Goal: Check status

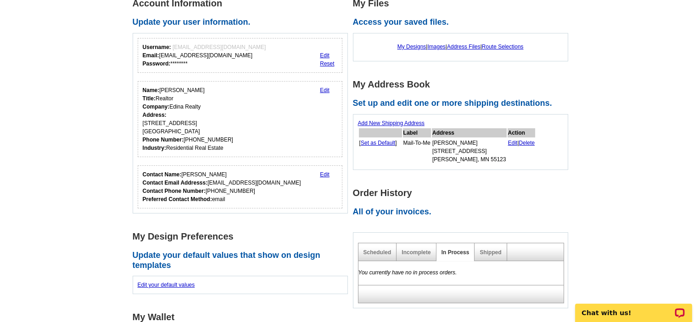
scroll to position [92, 0]
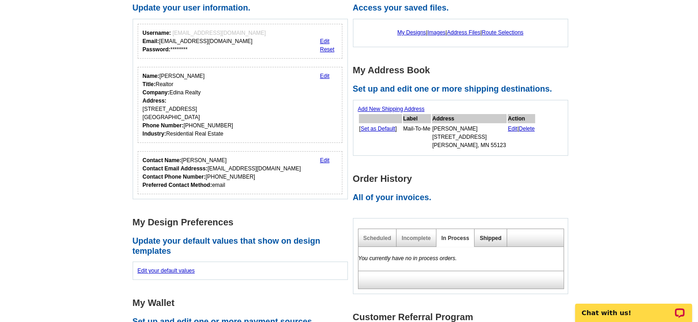
click at [487, 236] on link "Shipped" at bounding box center [490, 238] width 22 height 6
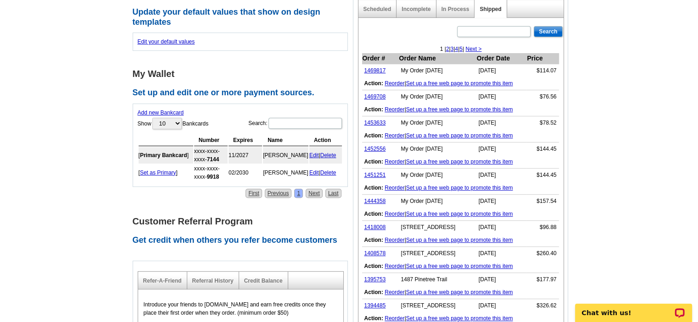
scroll to position [367, 0]
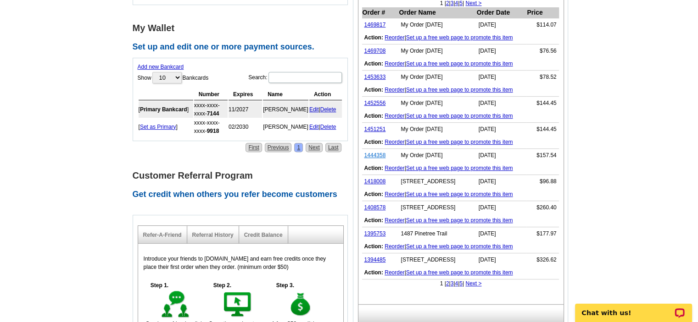
click at [377, 154] on link "1444358" at bounding box center [375, 155] width 22 height 6
